Goal: Task Accomplishment & Management: Complete application form

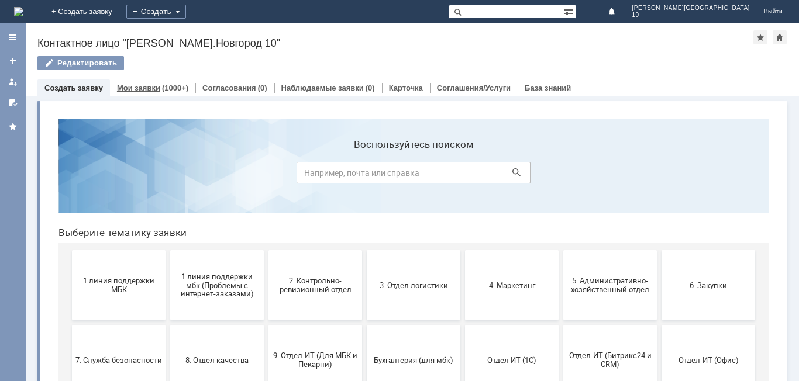
click at [165, 89] on div "(1000+)" at bounding box center [175, 88] width 26 height 9
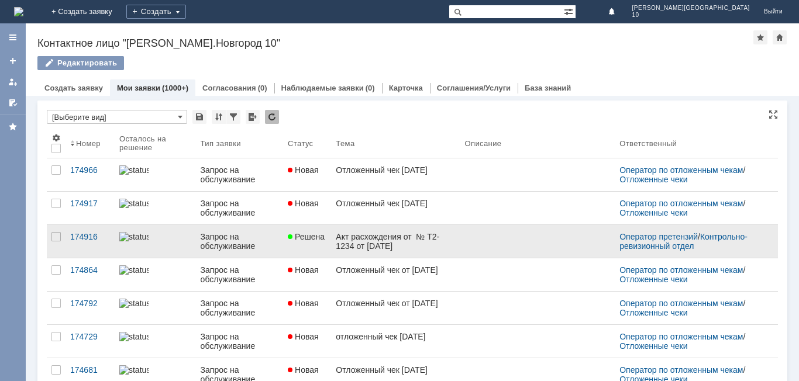
click at [361, 236] on div "Акт расхождения от № Т2-1234 от 05.10.2025 г." at bounding box center [395, 241] width 119 height 19
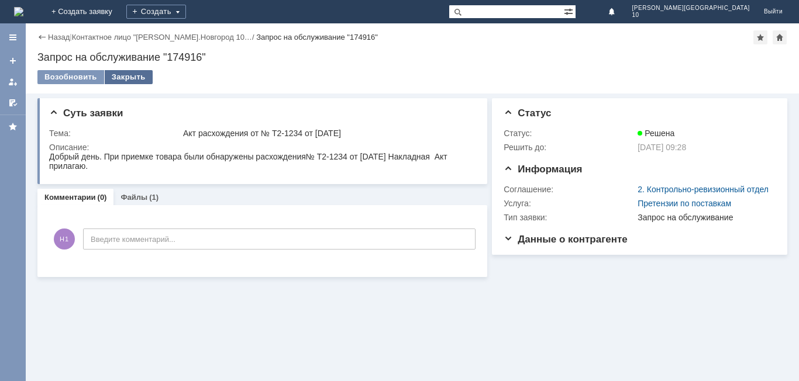
click at [123, 74] on div "Закрыть" at bounding box center [129, 77] width 48 height 14
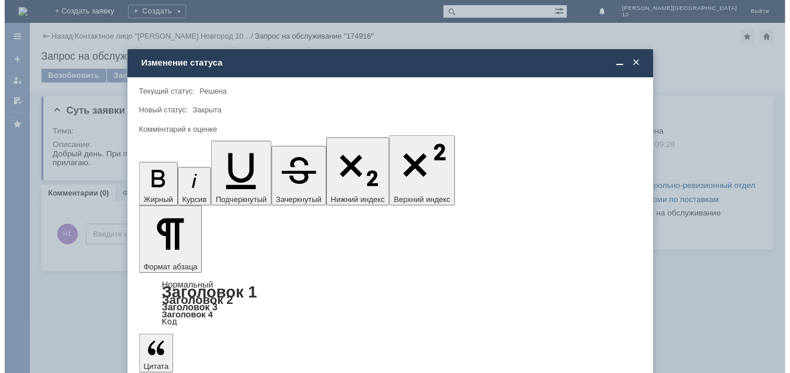
scroll to position [43, 0]
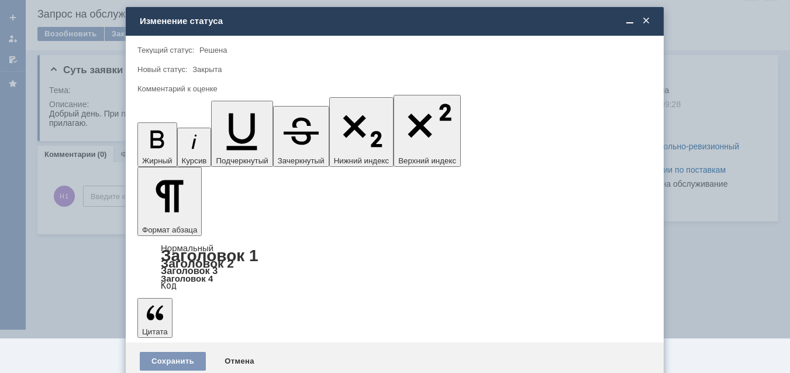
click at [187, 345] on span "5 - Отлично" at bounding box center [395, 346] width 500 height 9
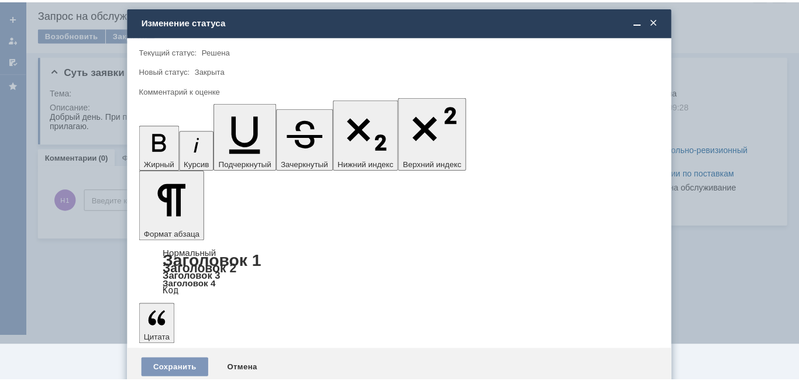
scroll to position [0, 0]
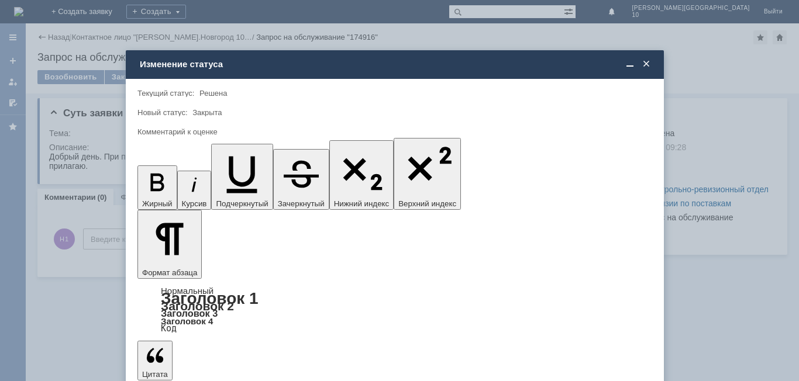
type input "5 - Отлично"
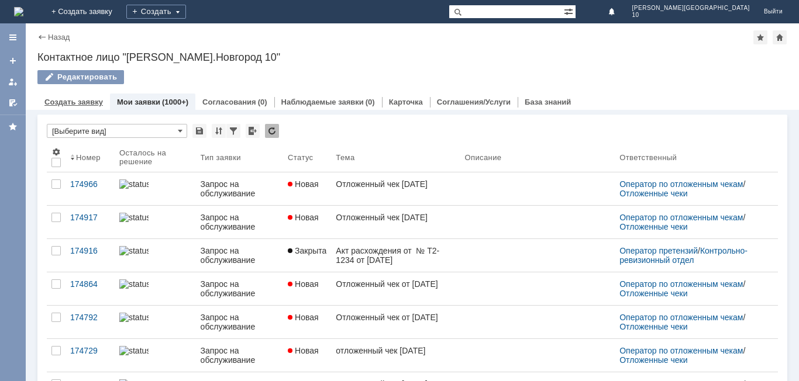
click at [80, 104] on link "Создать заявку" at bounding box center [73, 102] width 58 height 9
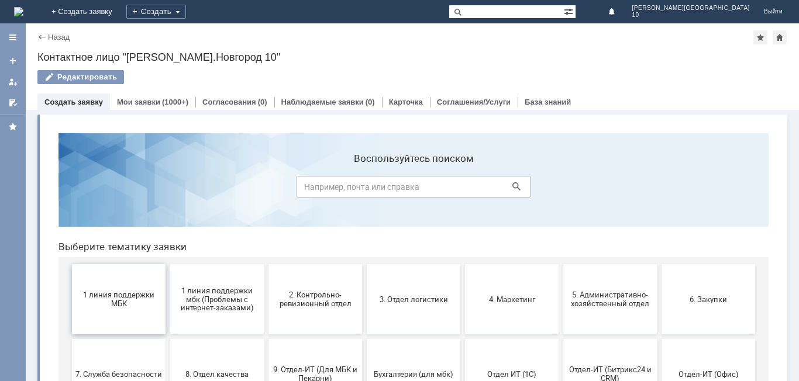
click at [114, 295] on span "1 линия поддержки МБК" at bounding box center [118, 300] width 87 height 18
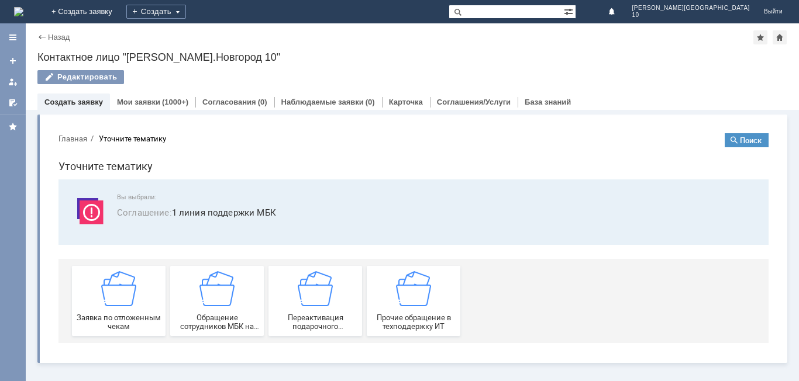
click at [114, 295] on img at bounding box center [118, 288] width 35 height 35
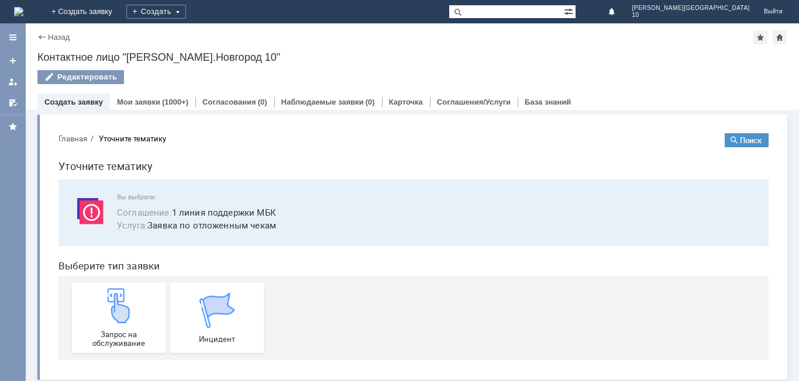
click at [114, 295] on img at bounding box center [118, 305] width 35 height 35
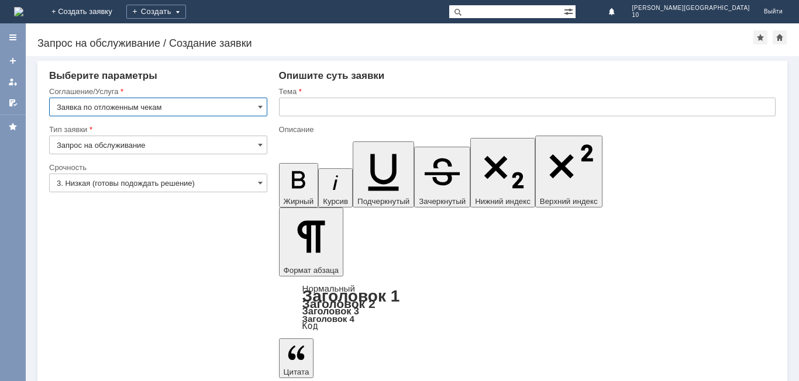
click at [305, 104] on input "text" at bounding box center [527, 107] width 497 height 19
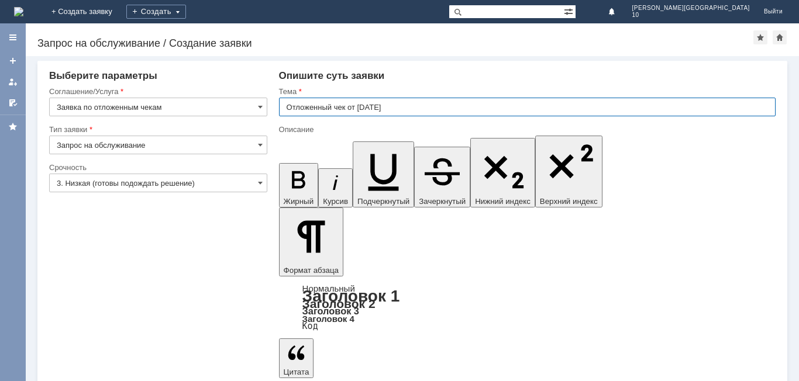
type input "Отложенный чек от [DATE]"
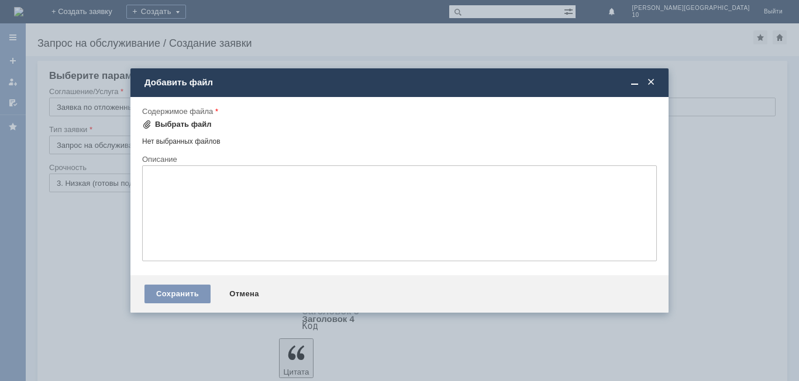
click at [189, 124] on div "Выбрать файл" at bounding box center [183, 124] width 57 height 9
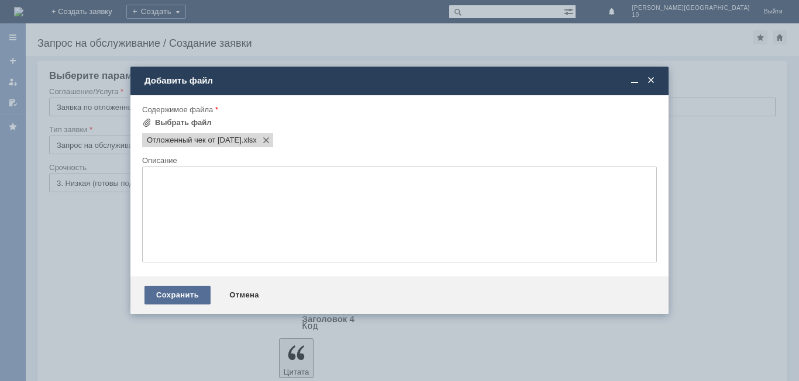
click at [184, 297] on div "Сохранить" at bounding box center [177, 295] width 66 height 19
